Goal: Transaction & Acquisition: Purchase product/service

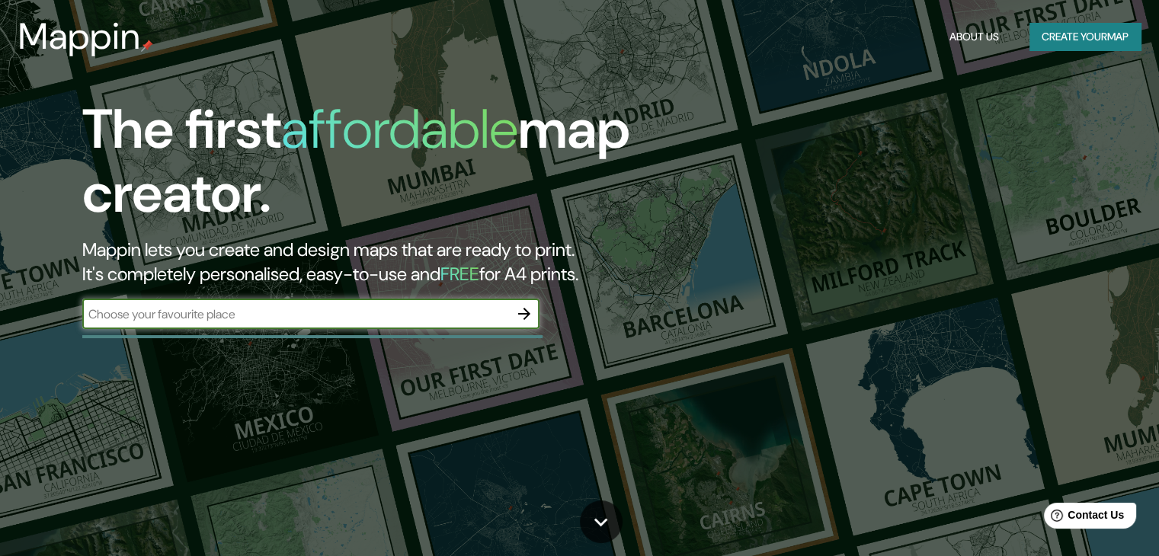
click at [174, 306] on input "text" at bounding box center [295, 315] width 427 height 18
type input "CDMX"
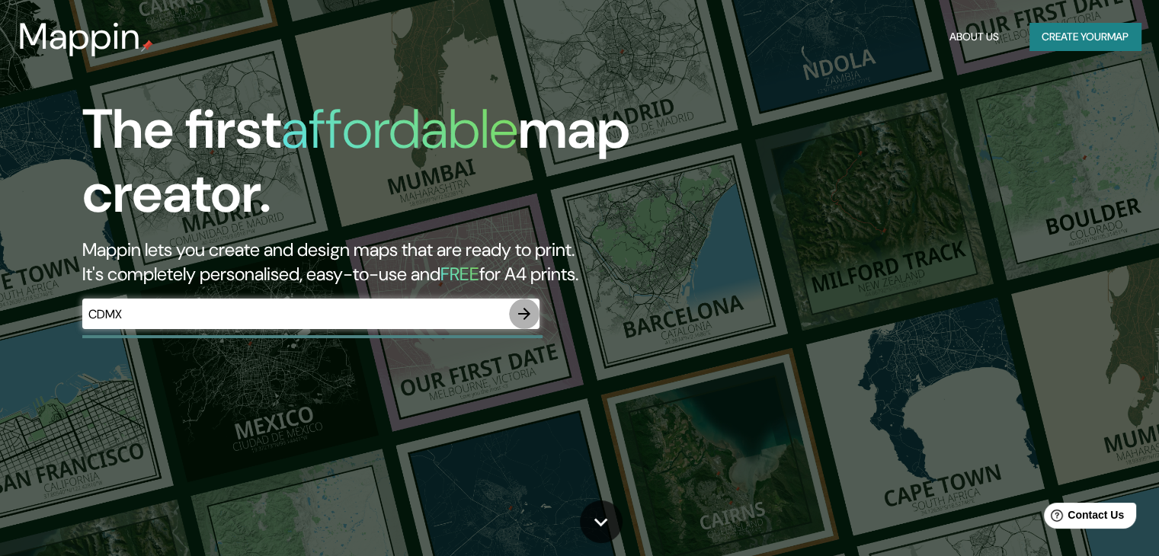
click at [518, 317] on icon "button" at bounding box center [524, 314] width 18 height 18
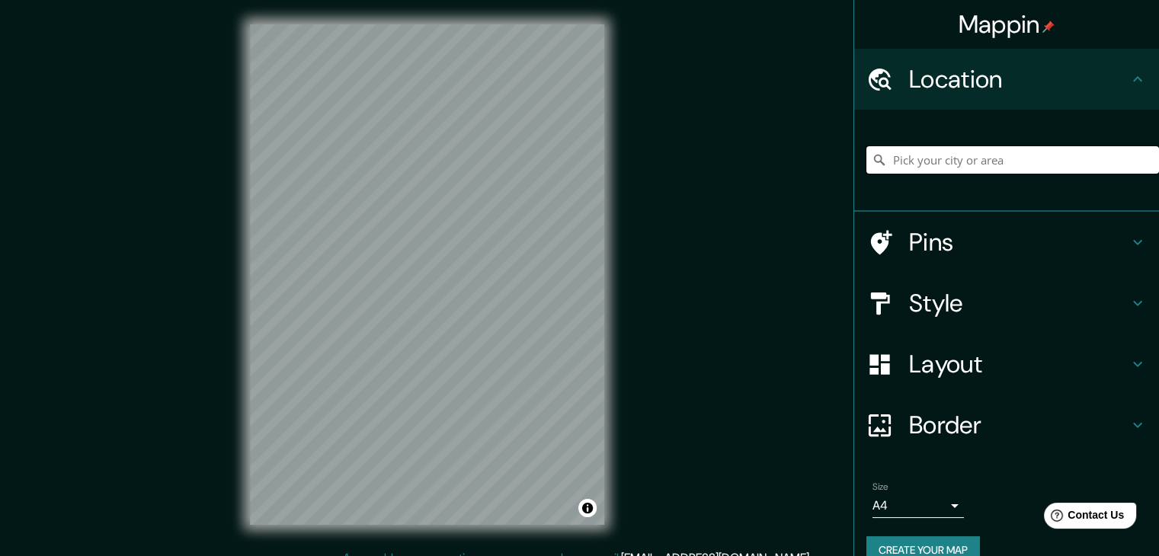
click at [913, 162] on input "Pick your city or area" at bounding box center [1012, 159] width 293 height 27
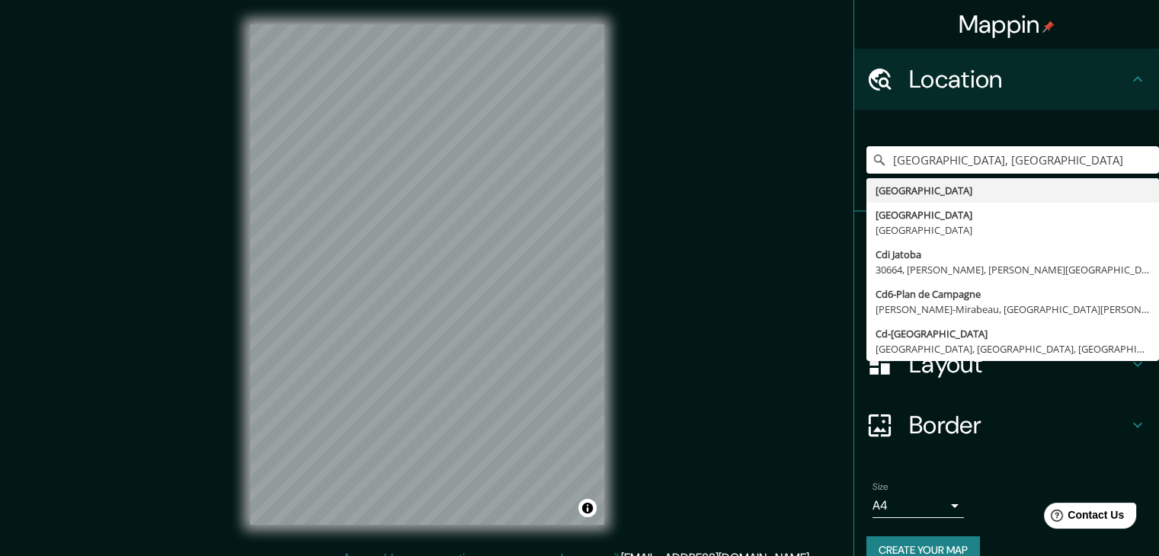
type input "Ciudad de México, México"
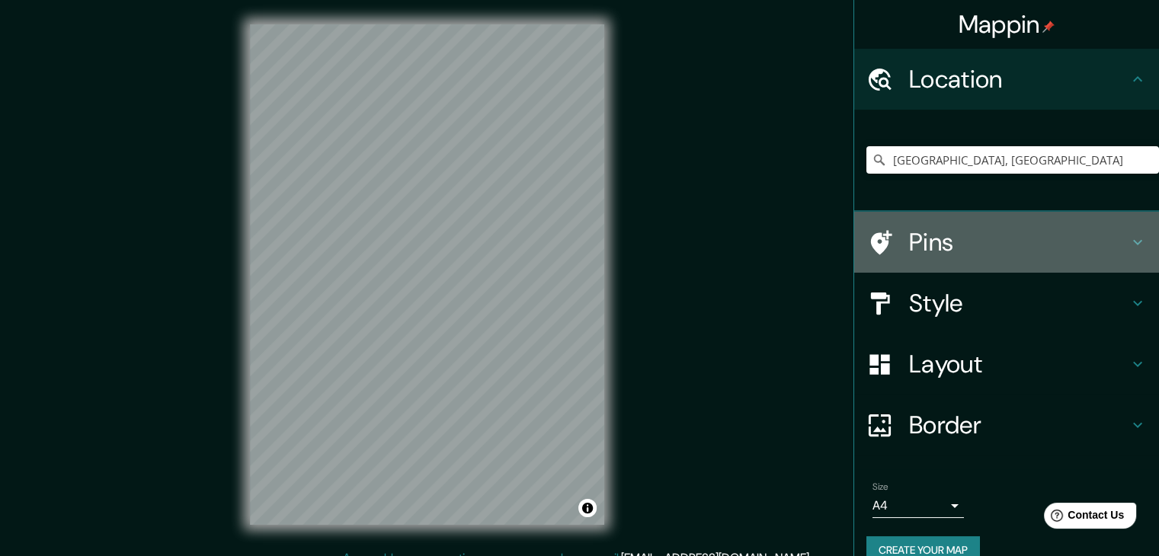
click at [909, 255] on h4 "Pins" at bounding box center [1018, 242] width 219 height 30
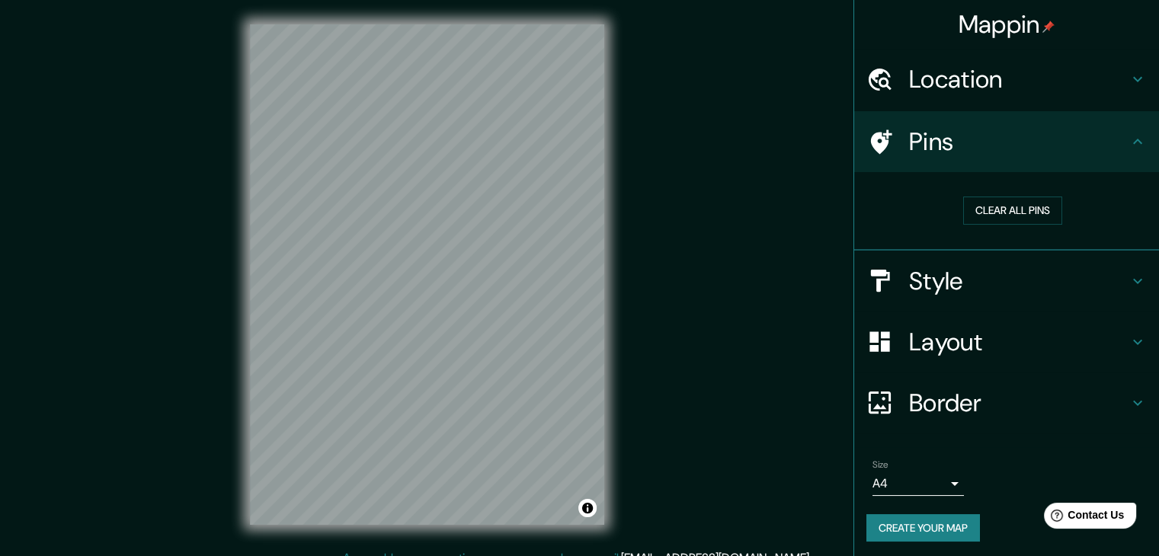
click at [930, 291] on h4 "Style" at bounding box center [1018, 281] width 219 height 30
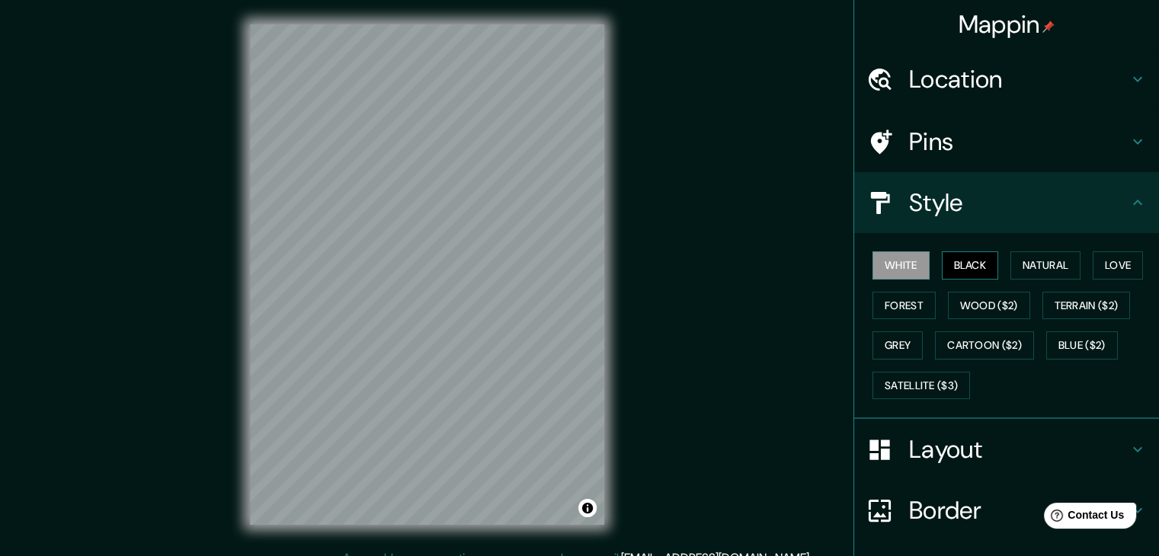
click at [969, 271] on button "Black" at bounding box center [970, 265] width 57 height 28
click at [1045, 267] on button "Natural" at bounding box center [1045, 265] width 70 height 28
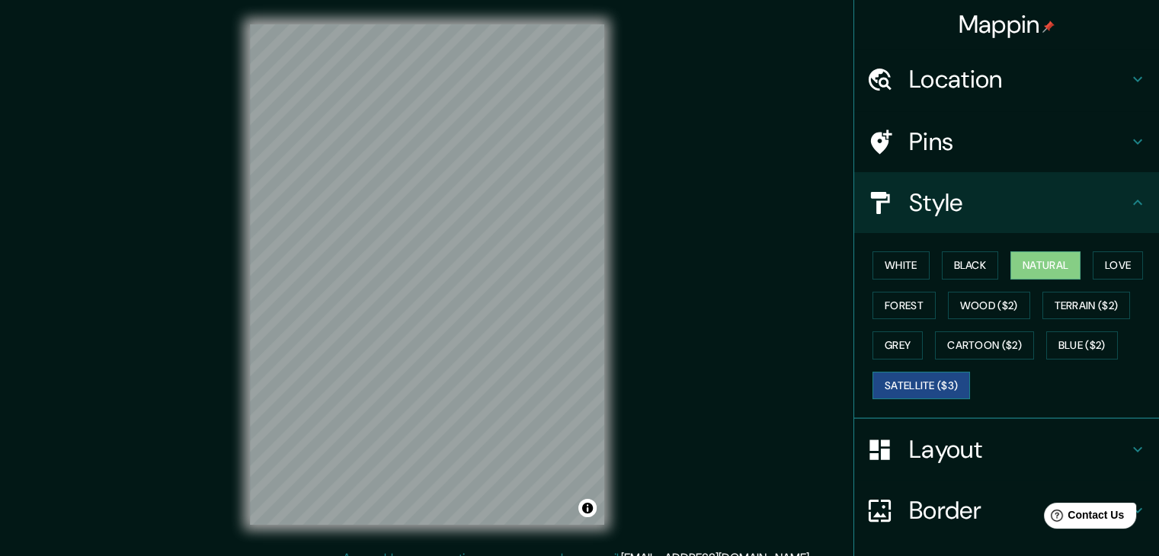
click at [885, 386] on button "Satellite ($3)" at bounding box center [921, 386] width 98 height 28
click at [1055, 263] on button "Natural" at bounding box center [1045, 265] width 70 height 28
click at [949, 463] on div "Layout" at bounding box center [1006, 449] width 305 height 61
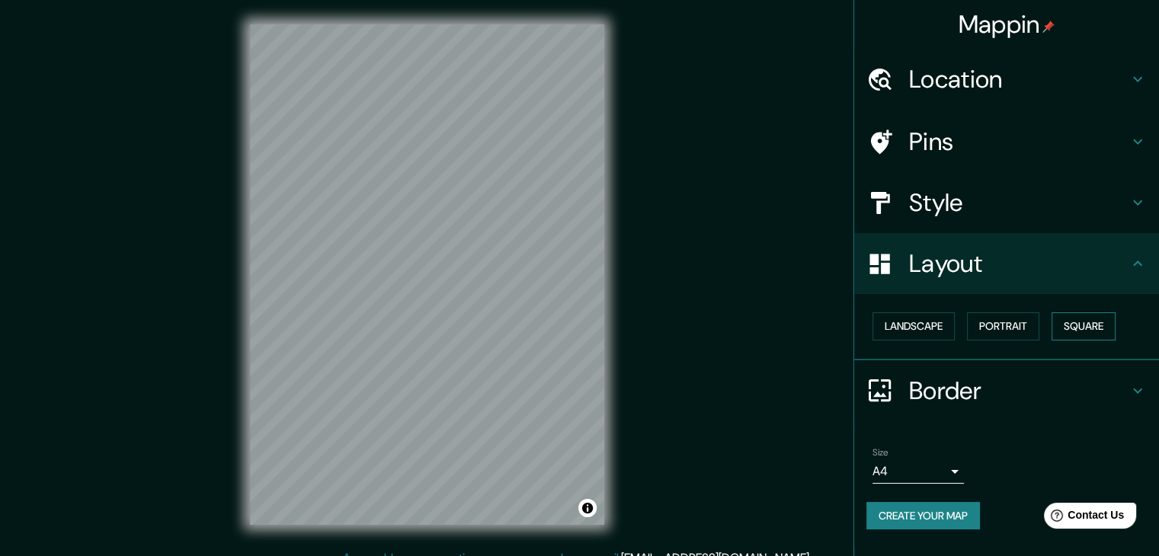
click at [1090, 320] on button "Square" at bounding box center [1083, 326] width 64 height 28
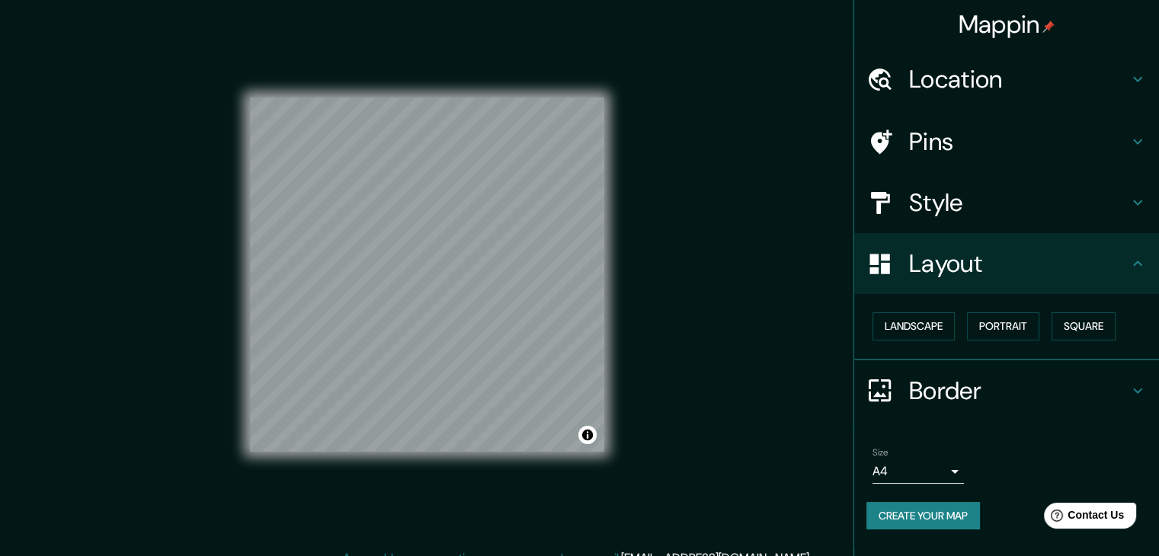
click at [905, 485] on div "Size A4 single" at bounding box center [1006, 465] width 280 height 49
click at [915, 475] on body "Mappin Location Ciudad de México, México República Democrática del Congo Ciudad…" at bounding box center [579, 278] width 1159 height 556
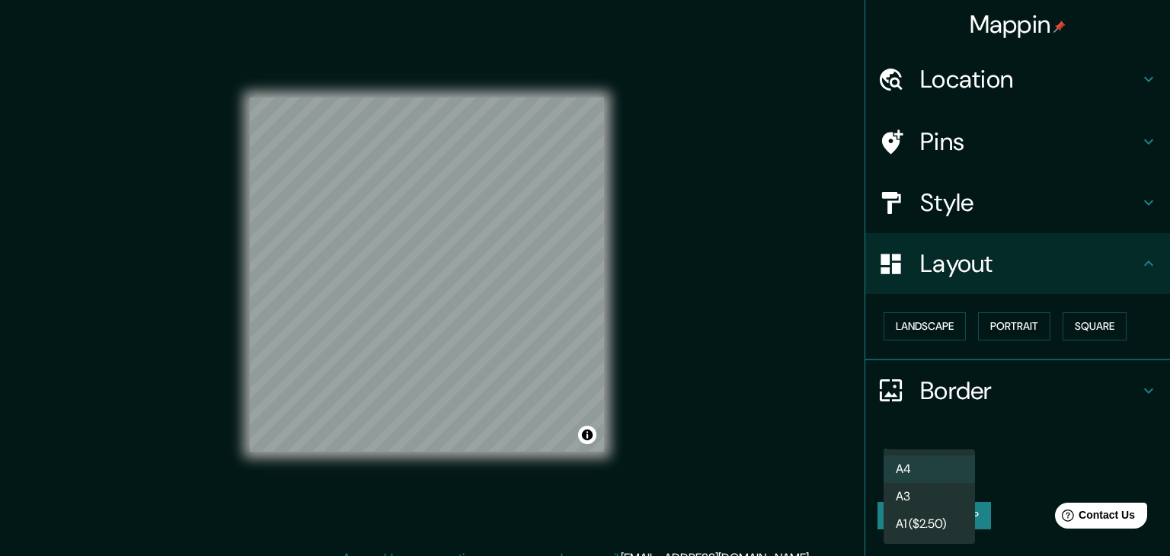
click at [922, 501] on li "A3" at bounding box center [929, 496] width 91 height 27
type input "a4"
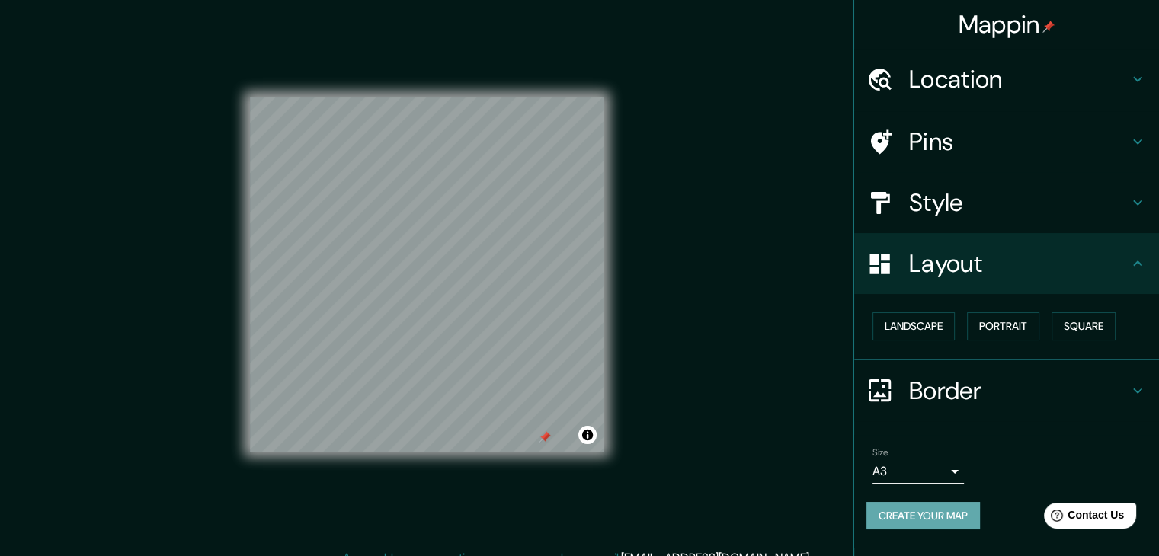
click at [965, 520] on button "Create your map" at bounding box center [923, 516] width 114 height 28
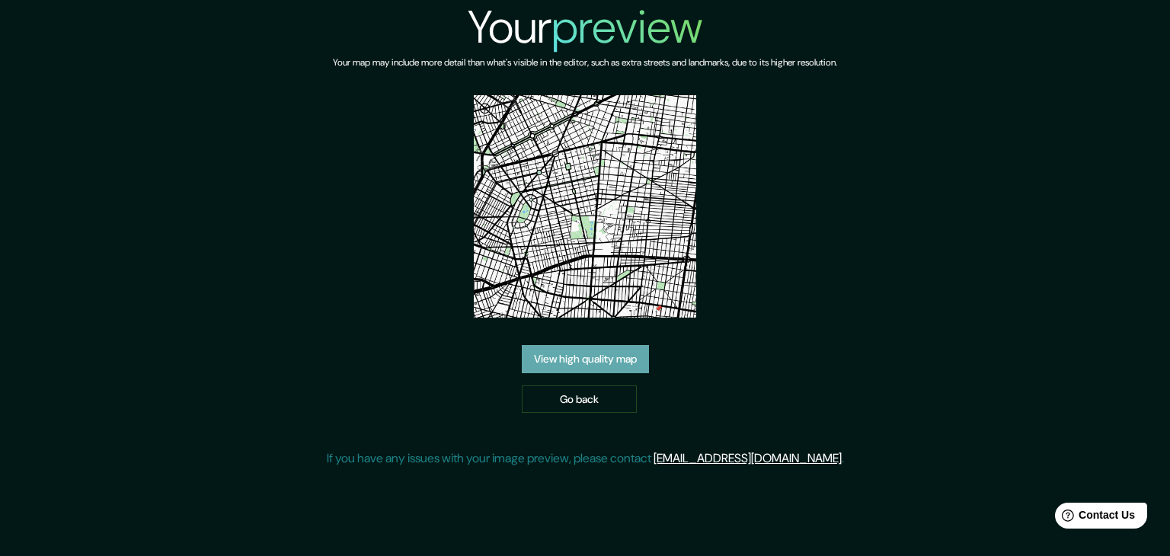
click at [603, 363] on link "View high quality map" at bounding box center [585, 359] width 127 height 28
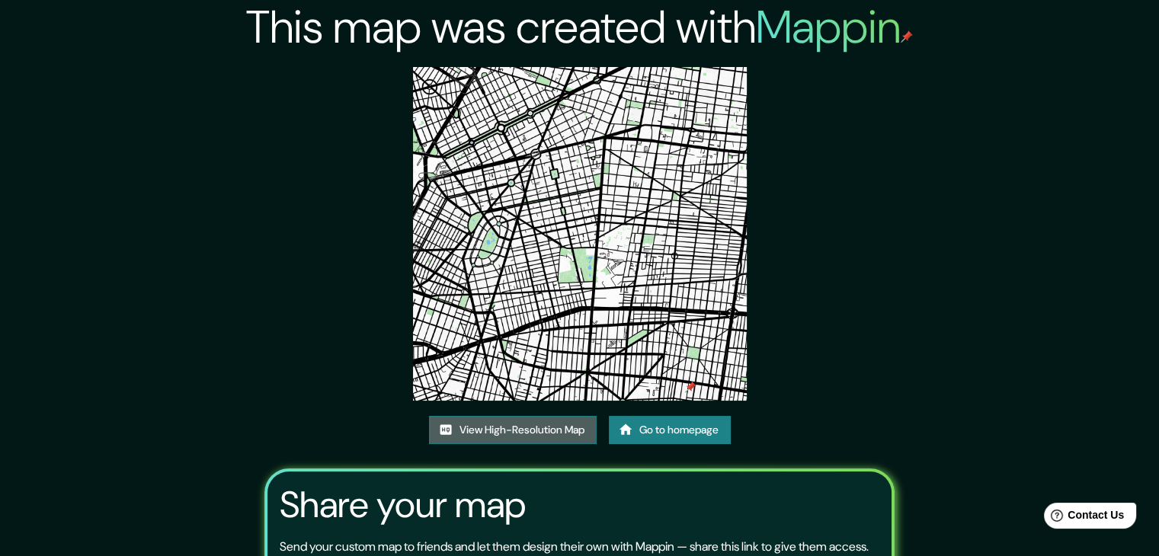
click at [510, 435] on link "View High-Resolution Map" at bounding box center [513, 430] width 168 height 28
